Goal: Task Accomplishment & Management: Use online tool/utility

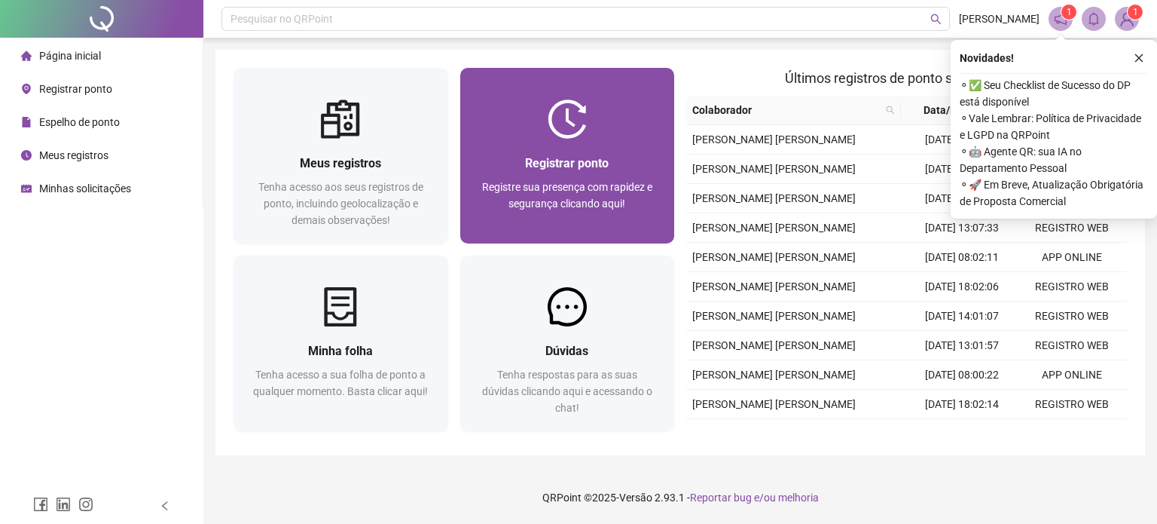
click at [573, 183] on span "Registre sua presença com rapidez e segurança clicando aqui!" at bounding box center [567, 195] width 170 height 29
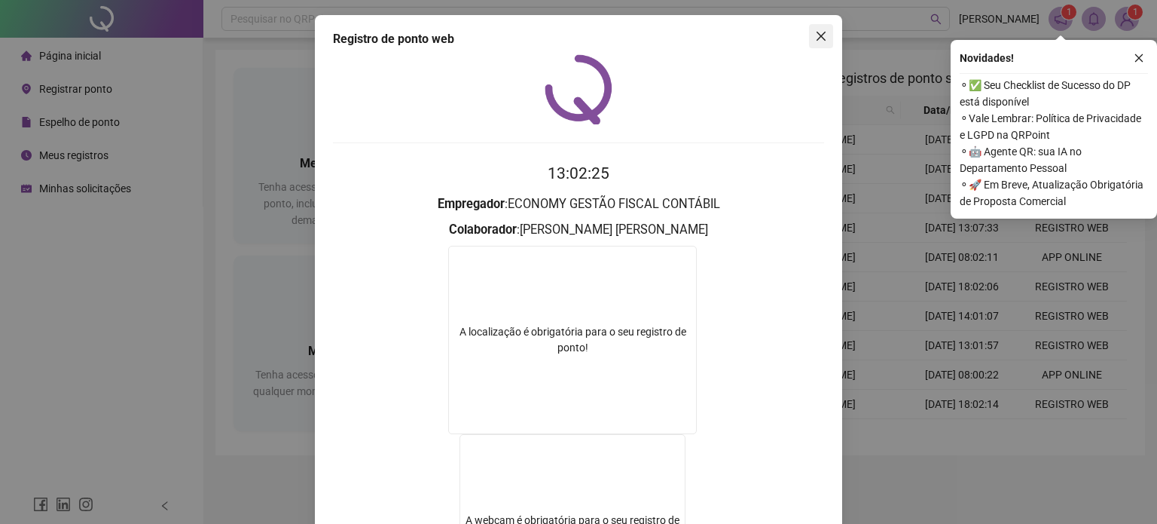
click at [817, 35] on icon "close" at bounding box center [821, 36] width 9 height 9
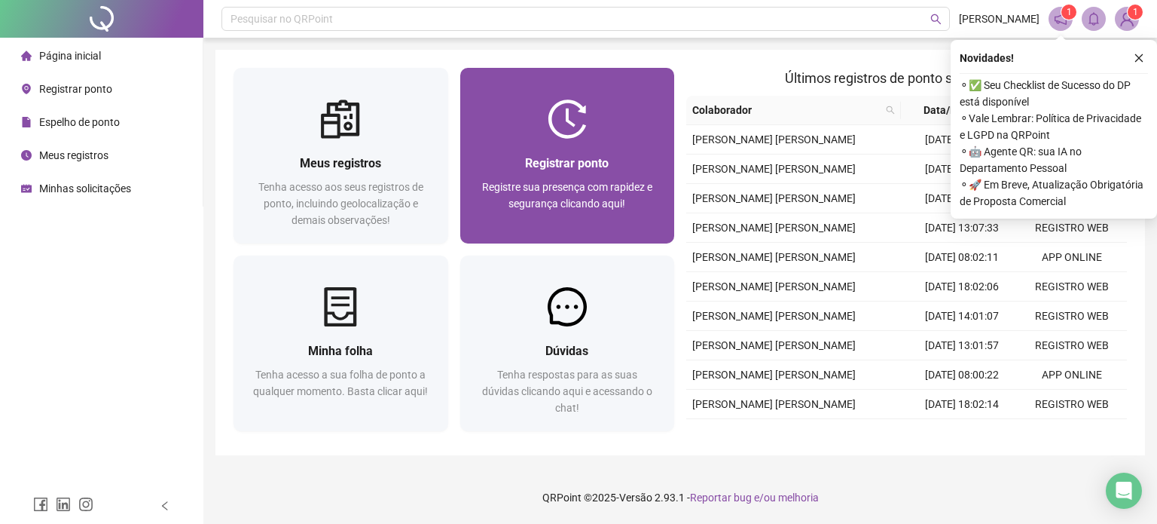
click at [602, 151] on div "Registrar ponto Registre sua presença com rapidez e segurança clicando aqui!" at bounding box center [567, 191] width 215 height 105
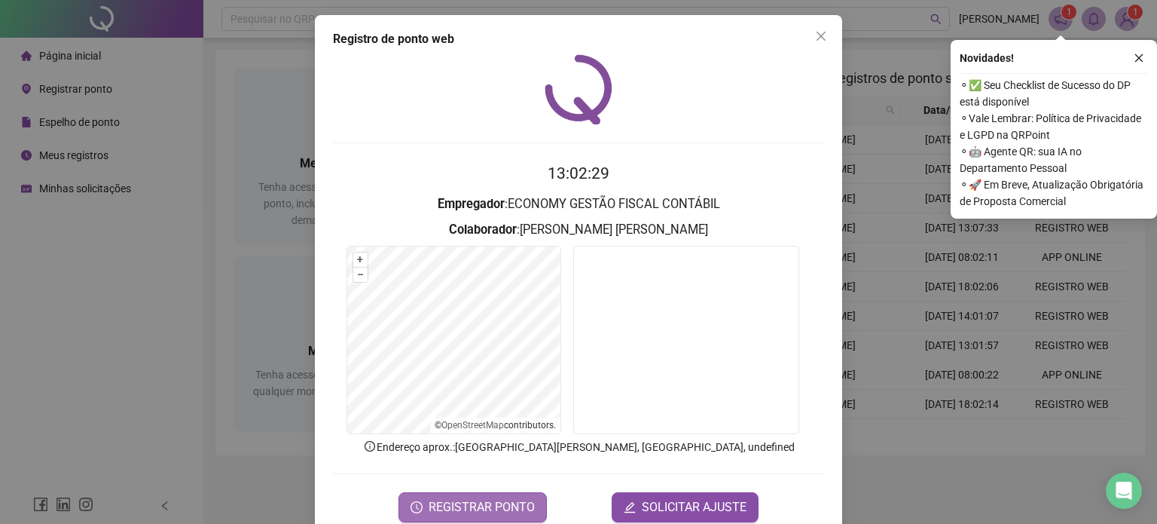
click at [473, 502] on span "REGISTRAR PONTO" at bounding box center [482, 507] width 106 height 18
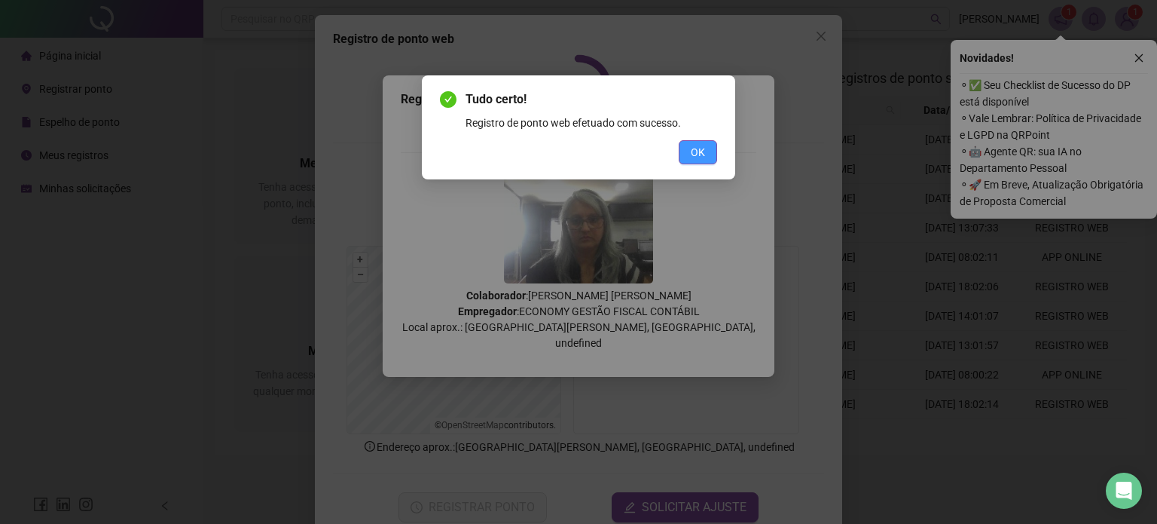
click at [699, 151] on span "OK" at bounding box center [698, 152] width 14 height 17
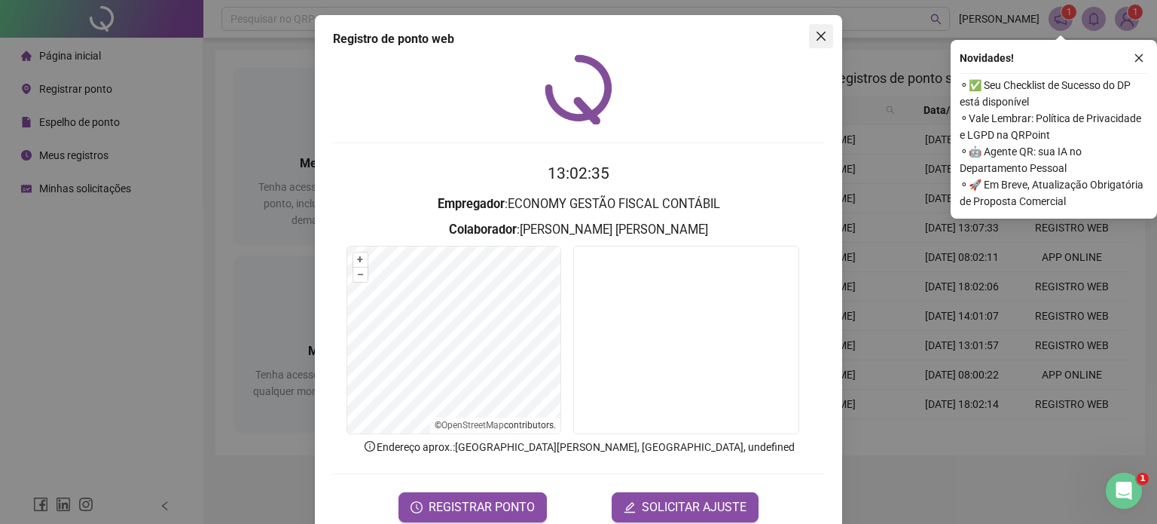
click at [821, 36] on icon "close" at bounding box center [821, 36] width 12 height 12
